Goal: Task Accomplishment & Management: Manage account settings

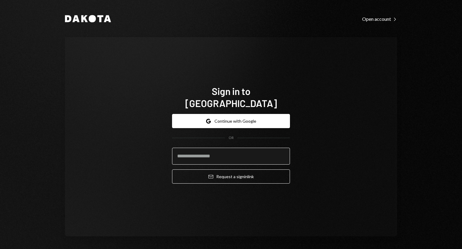
click at [219, 148] on input "email" at bounding box center [231, 155] width 118 height 17
click at [0, 248] on com-1password-button at bounding box center [0, 249] width 0 height 0
type input "**********"
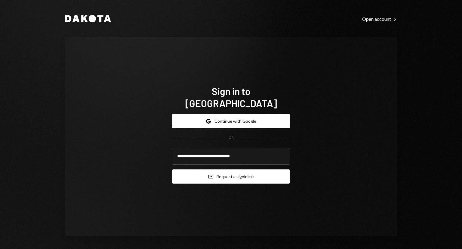
click at [216, 170] on button "Email Request a sign in link" at bounding box center [231, 176] width 118 height 14
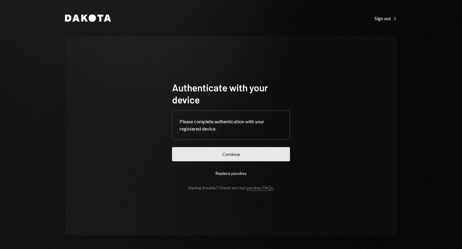
click at [225, 153] on button "Continue" at bounding box center [231, 154] width 118 height 14
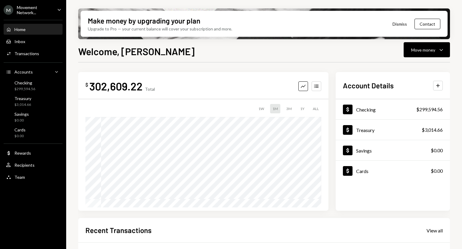
click at [34, 11] on div "Movement Network..." at bounding box center [35, 10] width 36 height 10
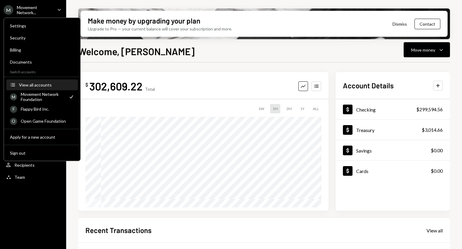
click at [39, 84] on div "View all accounts" at bounding box center [46, 84] width 55 height 5
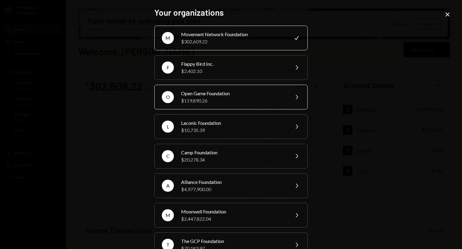
scroll to position [30, 0]
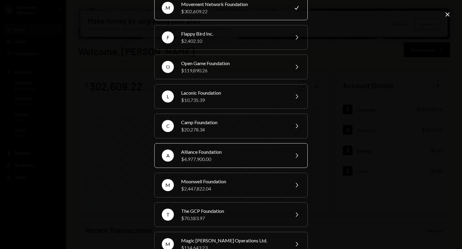
click at [212, 158] on div "$4,977,900.00" at bounding box center [233, 158] width 105 height 7
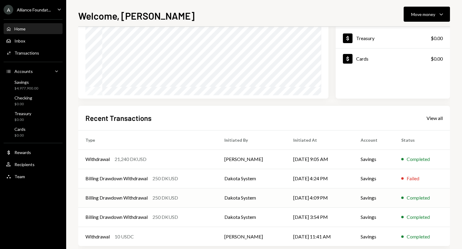
scroll to position [85, 0]
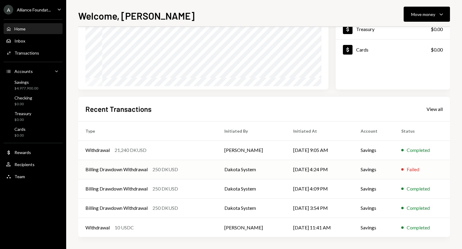
click at [176, 168] on div "250 DKUSD" at bounding box center [166, 169] width 26 height 7
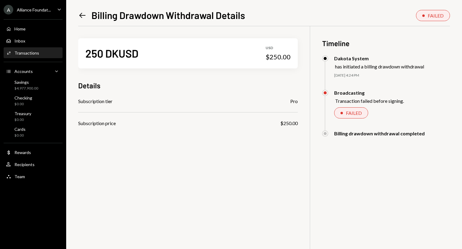
click at [82, 15] on icon "Left Arrow" at bounding box center [82, 15] width 8 height 8
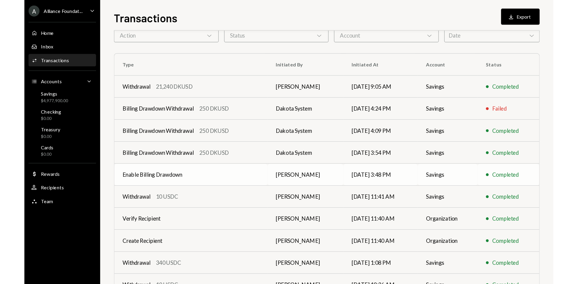
scroll to position [60, 0]
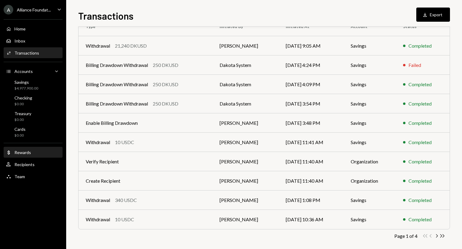
click at [26, 150] on div "Rewards" at bounding box center [22, 152] width 17 height 5
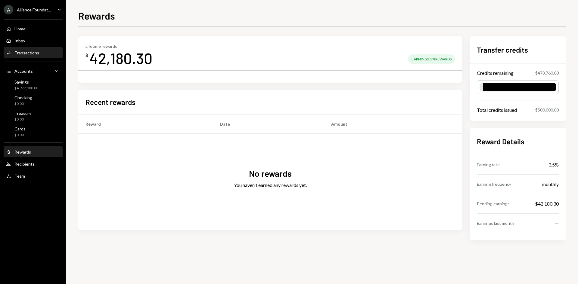
click at [29, 52] on div "Transactions" at bounding box center [26, 52] width 25 height 5
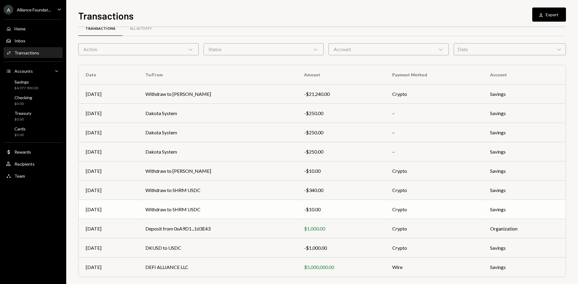
scroll to position [17, 0]
